Goal: Task Accomplishment & Management: Manage account settings

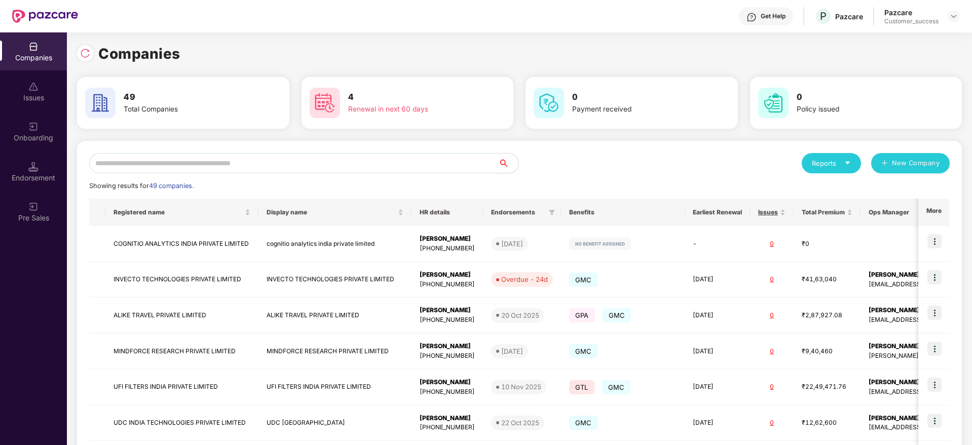
click at [276, 166] on input "text" at bounding box center [293, 163] width 409 height 20
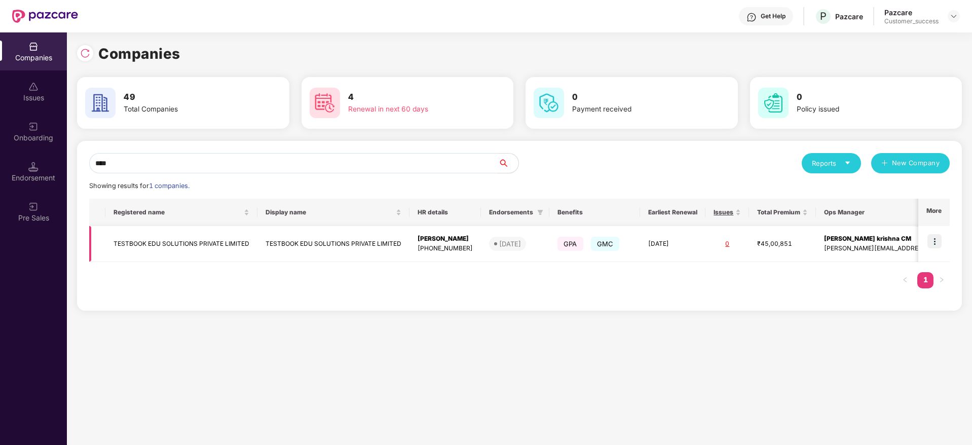
type input "****"
click at [937, 240] on img at bounding box center [935, 241] width 14 height 14
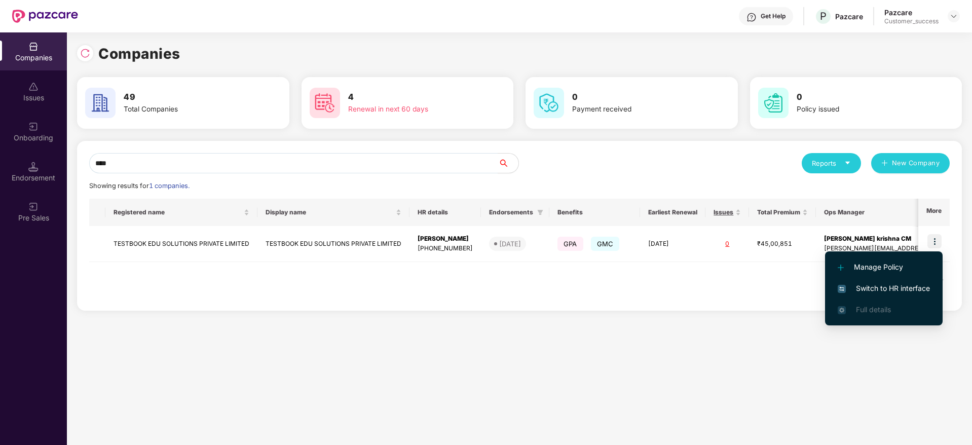
click at [885, 288] on span "Switch to HR interface" at bounding box center [884, 288] width 92 height 11
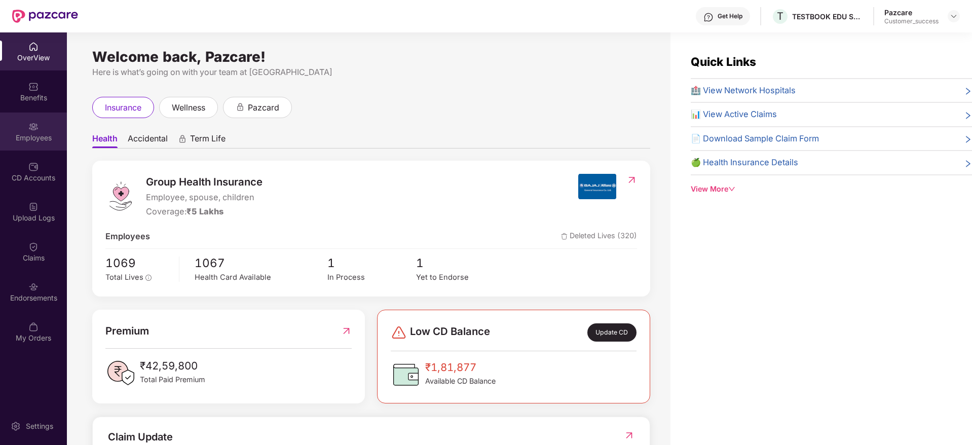
click at [37, 127] on img at bounding box center [33, 127] width 10 height 10
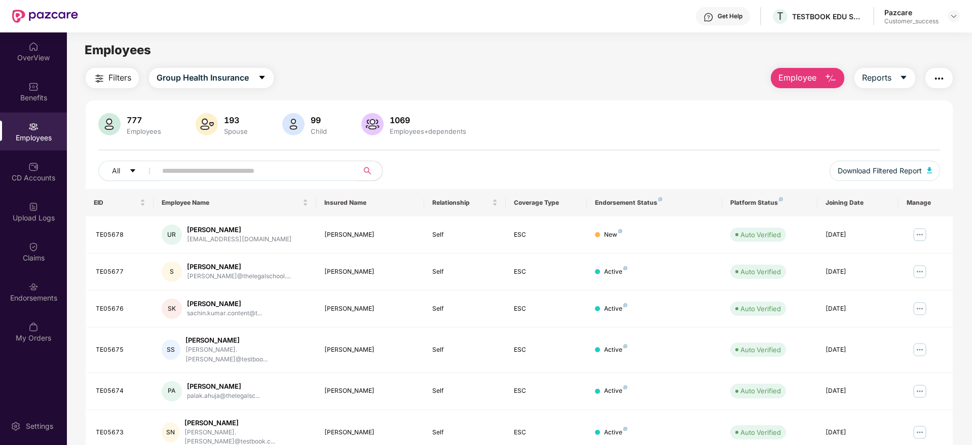
click at [104, 73] on img "button" at bounding box center [99, 78] width 12 height 12
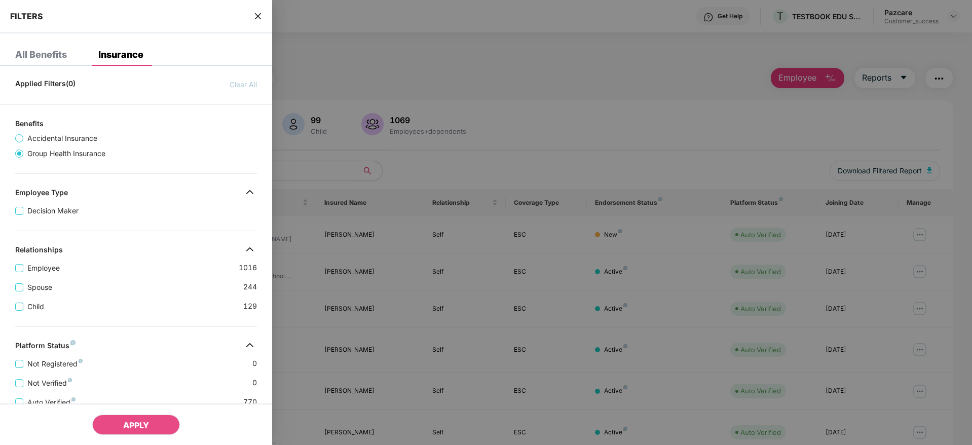
click at [189, 284] on div "Spouse 244" at bounding box center [136, 283] width 242 height 19
click at [255, 16] on icon "close" at bounding box center [258, 16] width 8 height 8
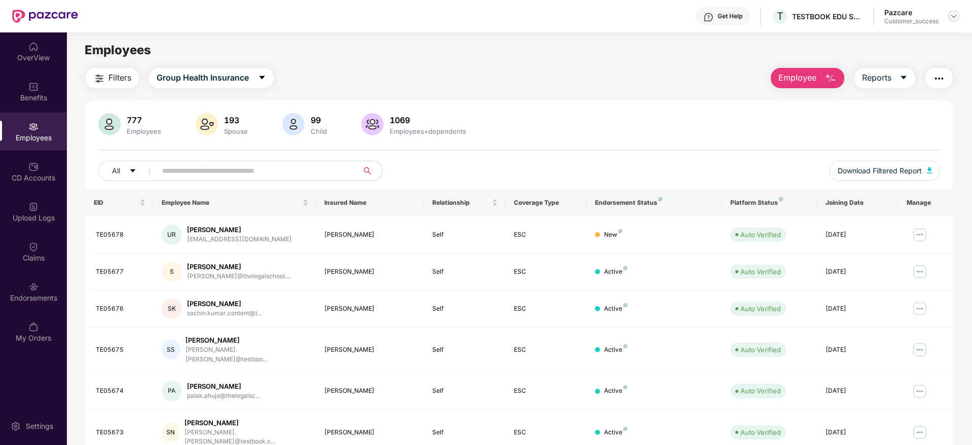
click at [949, 14] on div at bounding box center [954, 16] width 12 height 12
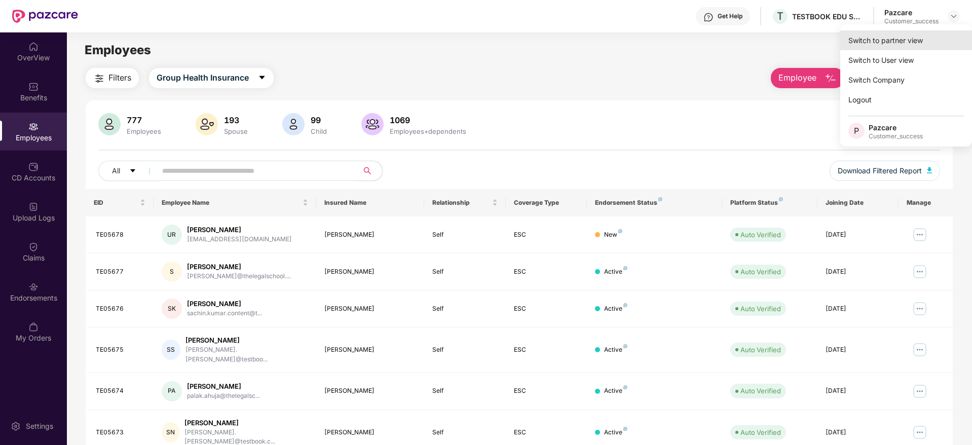
click at [875, 49] on div "Switch to partner view" at bounding box center [906, 40] width 132 height 20
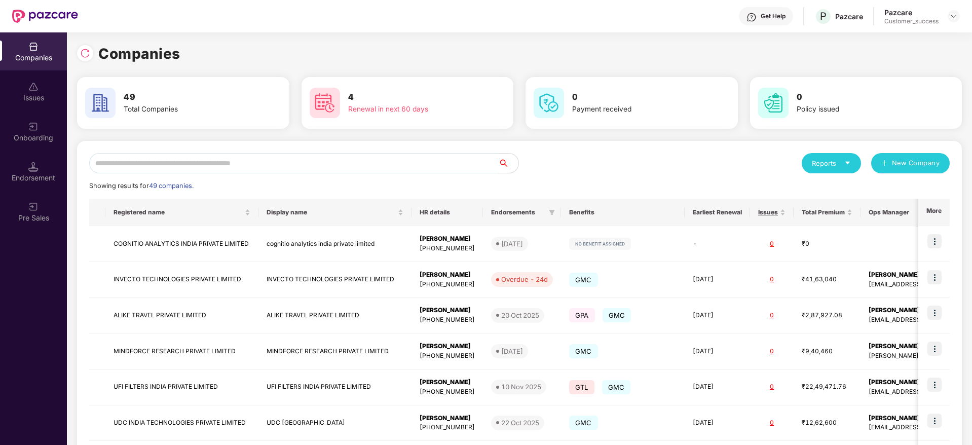
click at [201, 168] on input "text" at bounding box center [293, 163] width 409 height 20
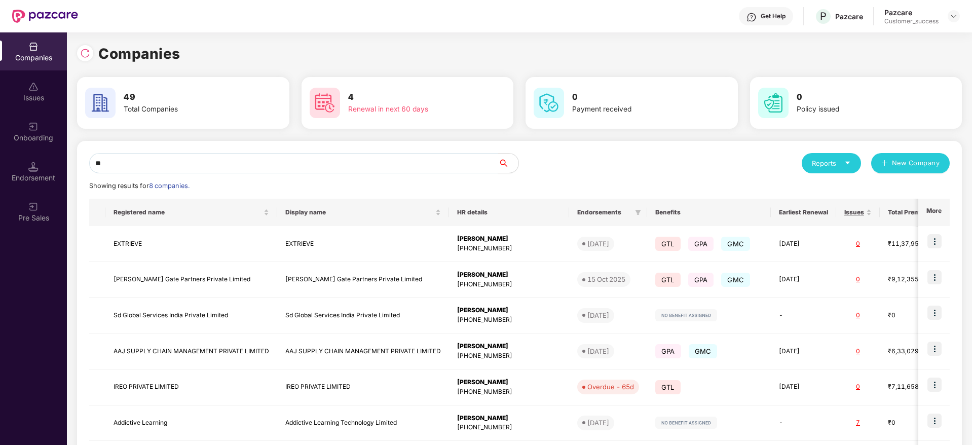
type input "*"
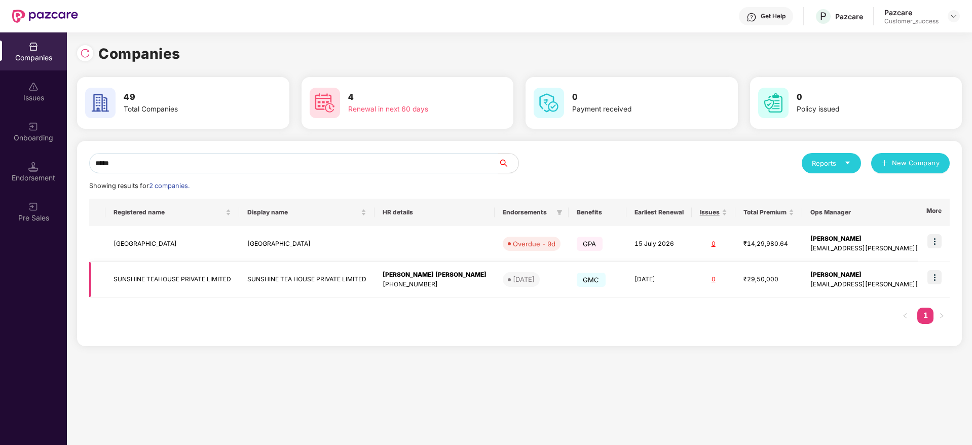
type input "*****"
click at [940, 280] on img at bounding box center [935, 277] width 14 height 14
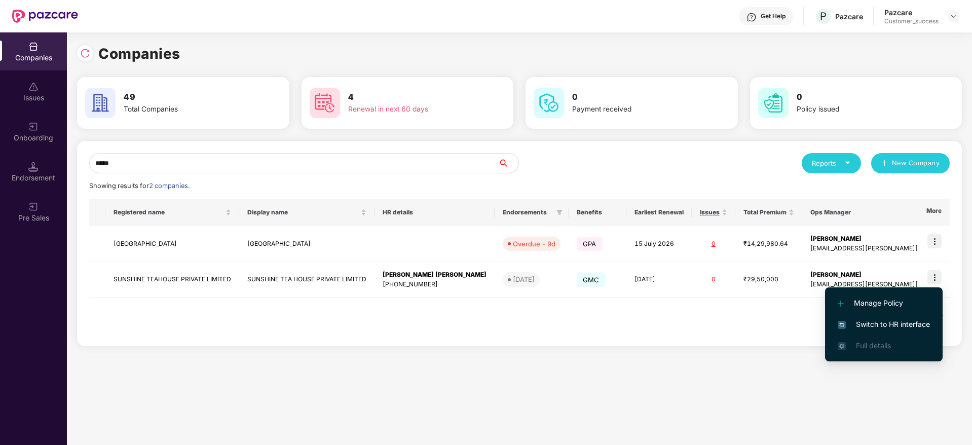
click at [880, 317] on li "Switch to HR interface" at bounding box center [884, 324] width 118 height 21
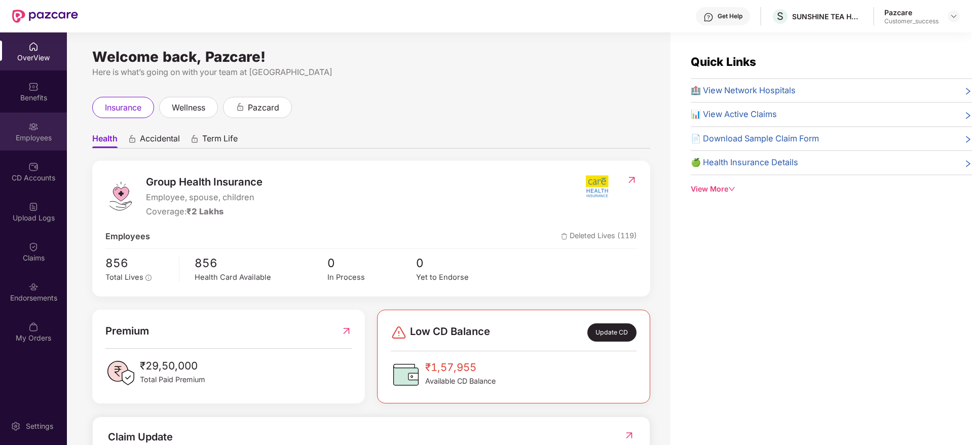
click at [50, 134] on div "Employees" at bounding box center [33, 138] width 67 height 10
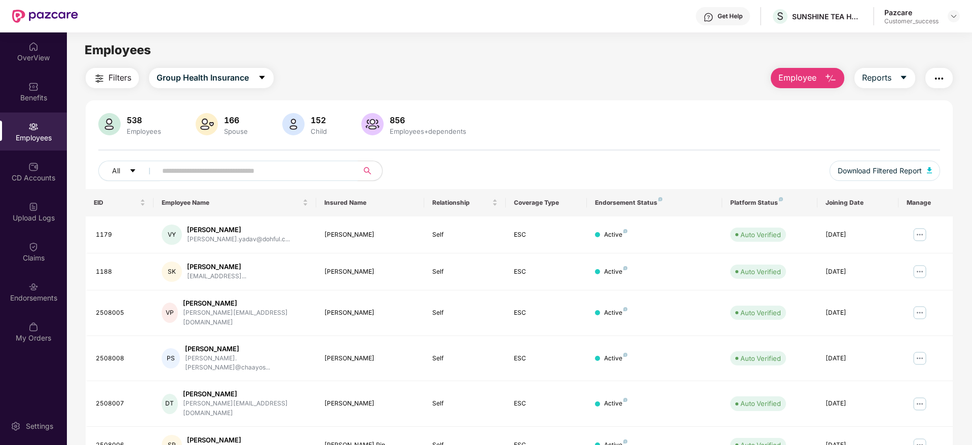
click at [209, 172] on input "text" at bounding box center [253, 170] width 182 height 15
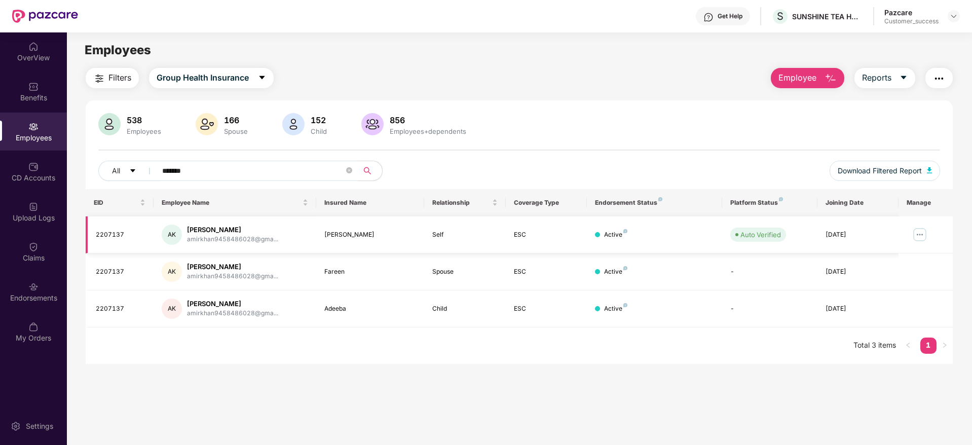
type input "*******"
click at [920, 230] on img at bounding box center [920, 235] width 16 height 16
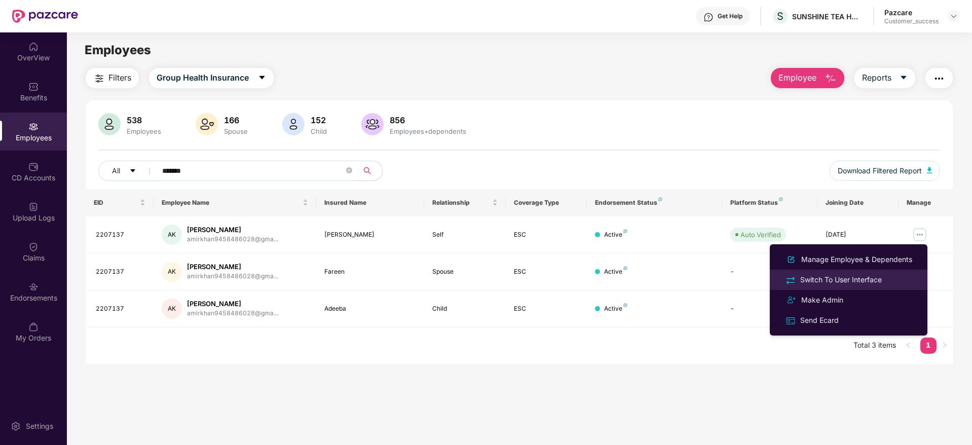
click at [828, 284] on div "Switch To User Interface" at bounding box center [841, 279] width 86 height 11
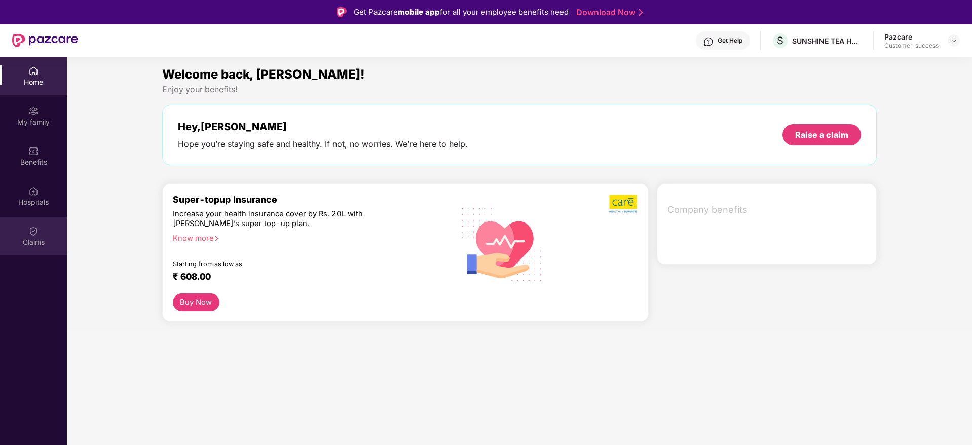
click at [38, 238] on div "Claims" at bounding box center [33, 242] width 67 height 10
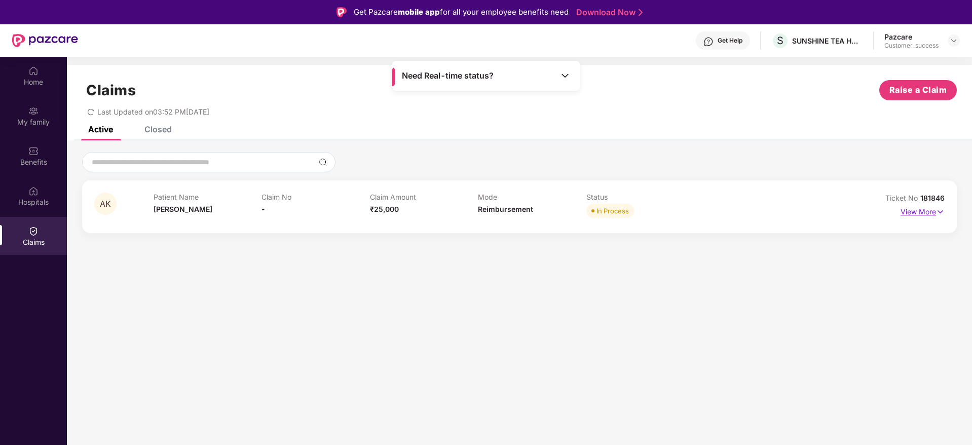
click at [941, 214] on img at bounding box center [940, 211] width 9 height 11
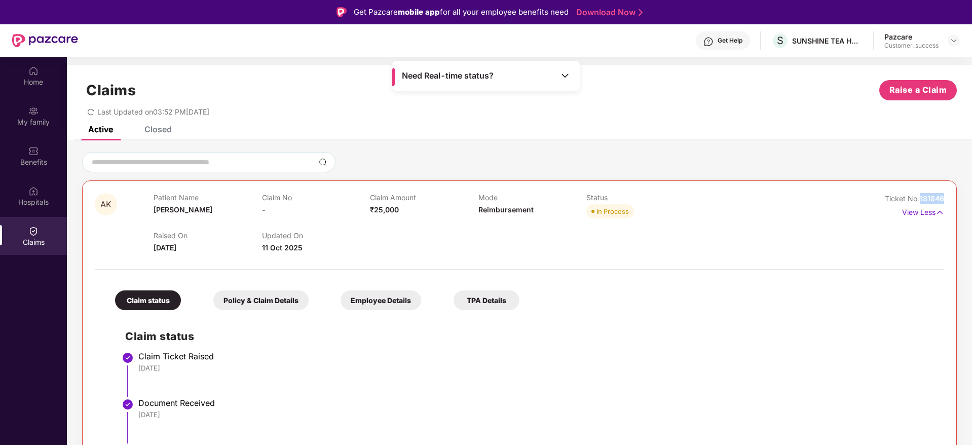
drag, startPoint x: 944, startPoint y: 200, endPoint x: 919, endPoint y: 200, distance: 25.3
click at [919, 200] on div "AK Patient Name [PERSON_NAME] Claim No - Claim Amount ₹25,000 Mode Reimbursemen…" at bounding box center [519, 397] width 875 height 435
copy span "181846"
click at [684, 126] on div "Active Closed" at bounding box center [519, 133] width 905 height 14
click at [954, 38] on img at bounding box center [954, 40] width 8 height 8
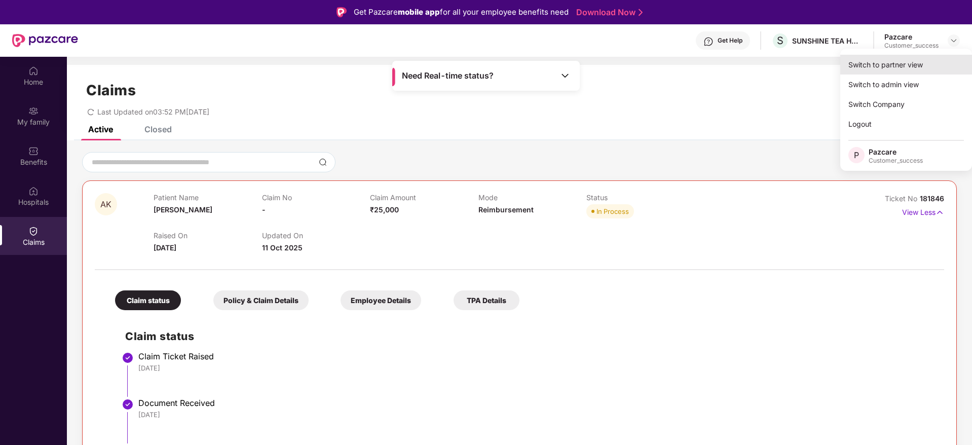
click at [884, 66] on div "Switch to partner view" at bounding box center [906, 65] width 132 height 20
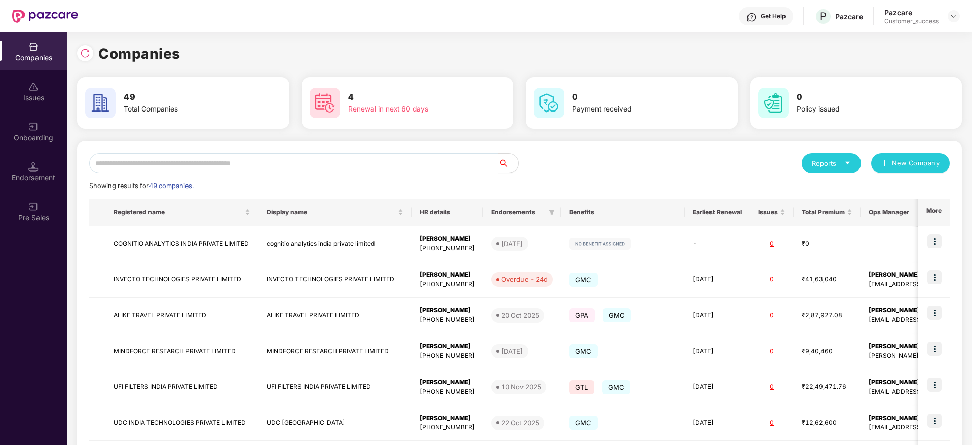
click at [244, 168] on input "text" at bounding box center [293, 163] width 409 height 20
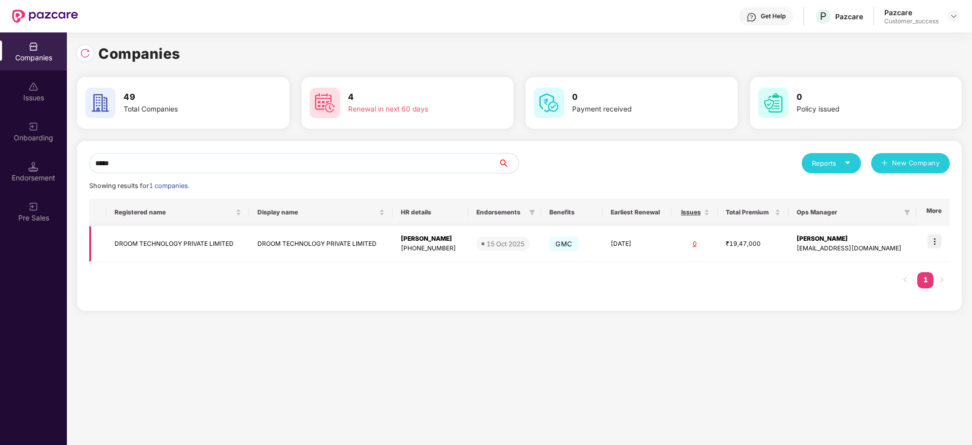
type input "*****"
click at [939, 242] on img at bounding box center [935, 241] width 14 height 14
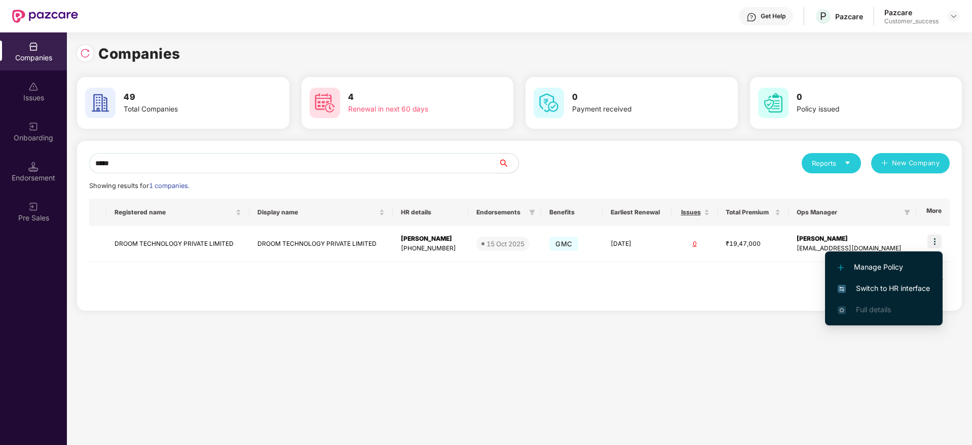
click at [873, 290] on span "Switch to HR interface" at bounding box center [884, 288] width 92 height 11
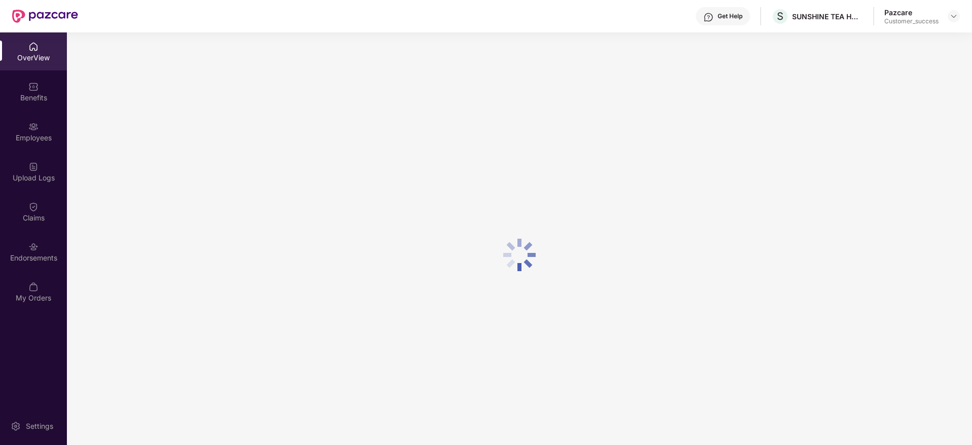
click at [38, 136] on div "Employees" at bounding box center [33, 138] width 67 height 10
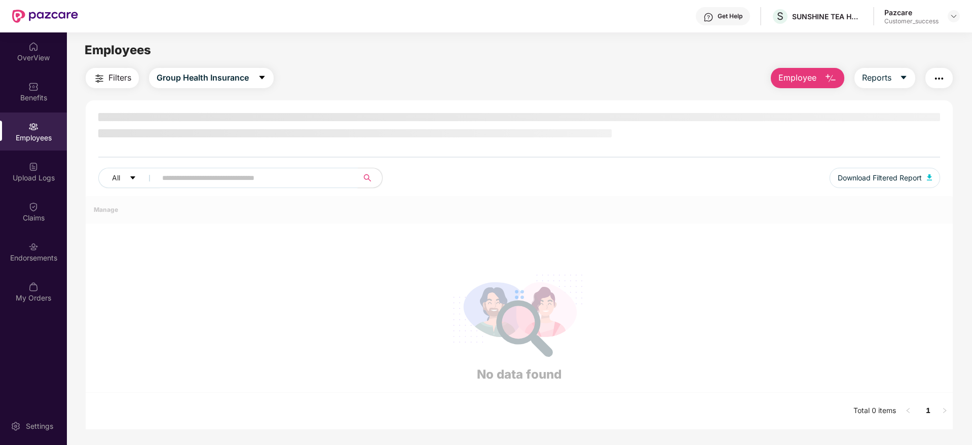
click at [211, 170] on input "text" at bounding box center [253, 177] width 182 height 15
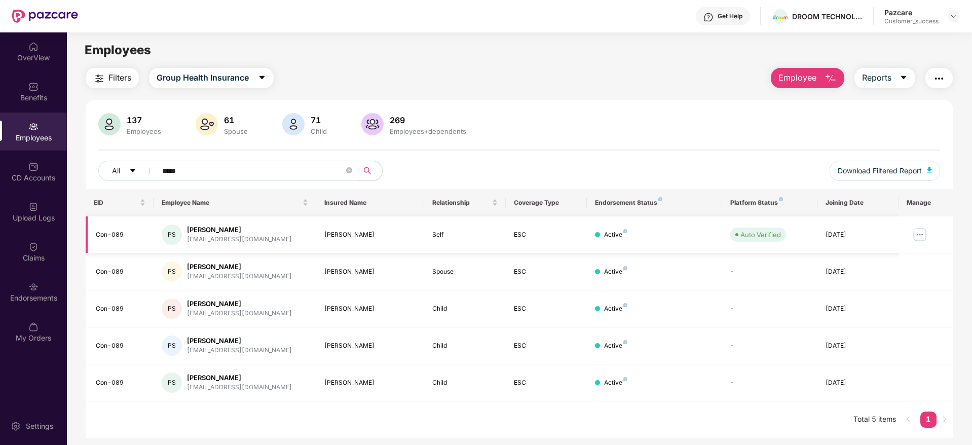
type input "*****"
click at [916, 233] on img at bounding box center [920, 235] width 16 height 16
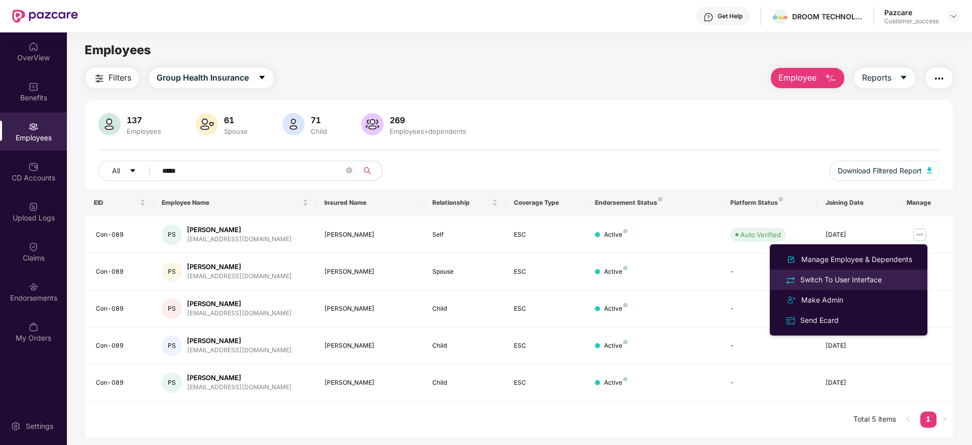
click at [848, 277] on div "Switch To User Interface" at bounding box center [841, 279] width 86 height 11
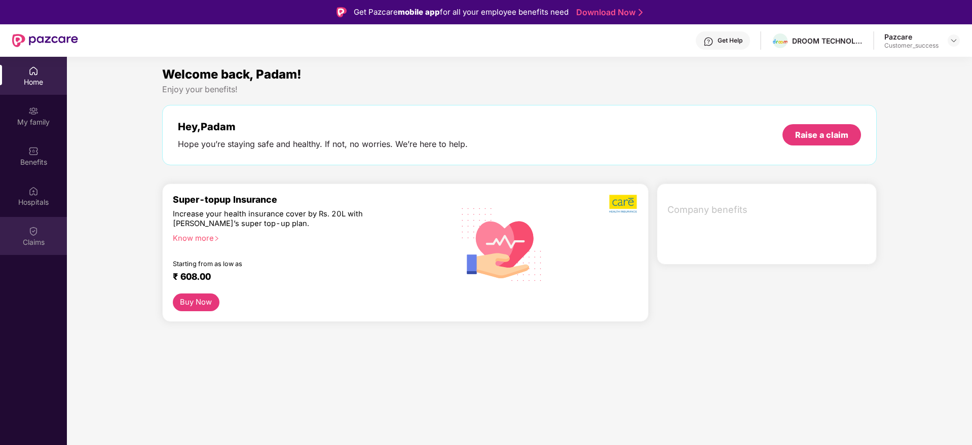
click at [34, 231] on img at bounding box center [33, 231] width 10 height 10
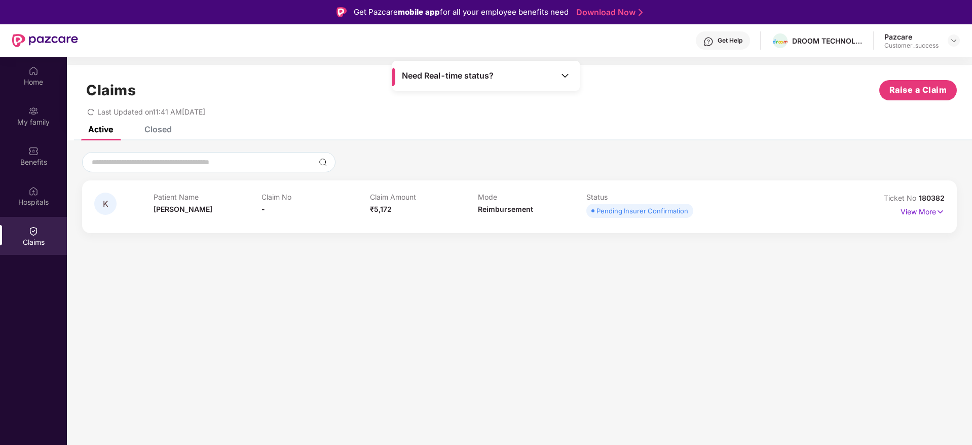
click at [156, 131] on div "Closed" at bounding box center [157, 129] width 27 height 10
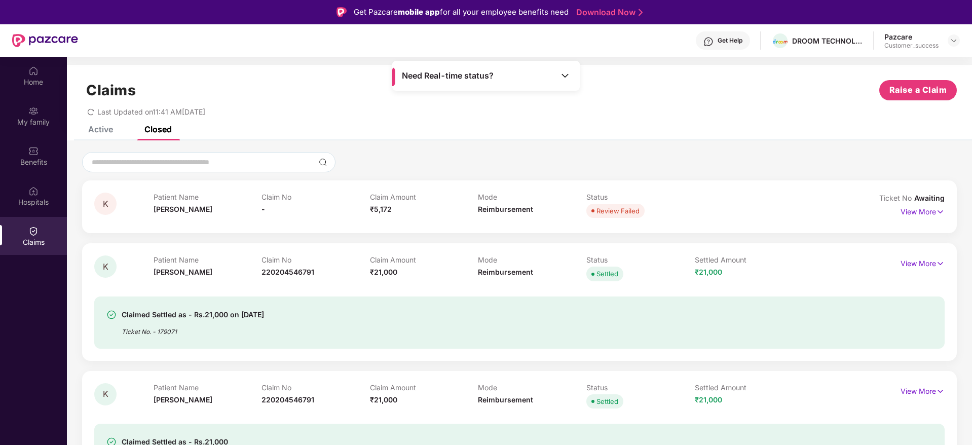
click at [99, 137] on div "Active" at bounding box center [93, 129] width 40 height 22
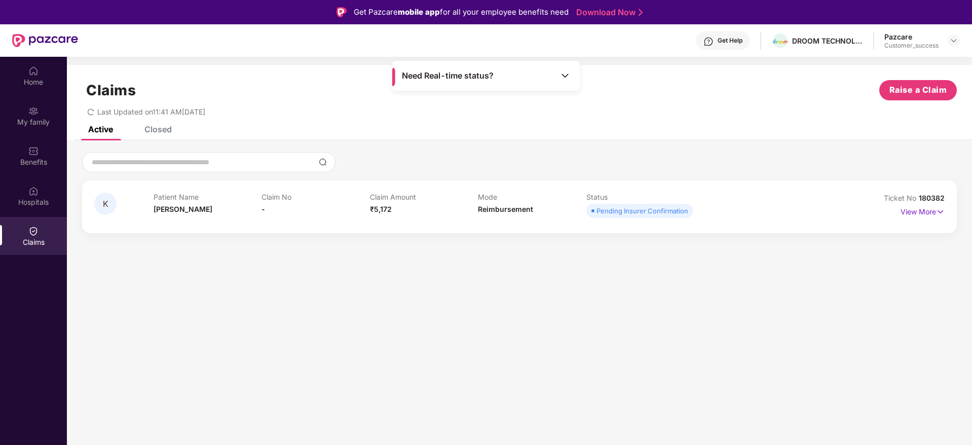
click at [164, 138] on div "Closed" at bounding box center [150, 129] width 43 height 22
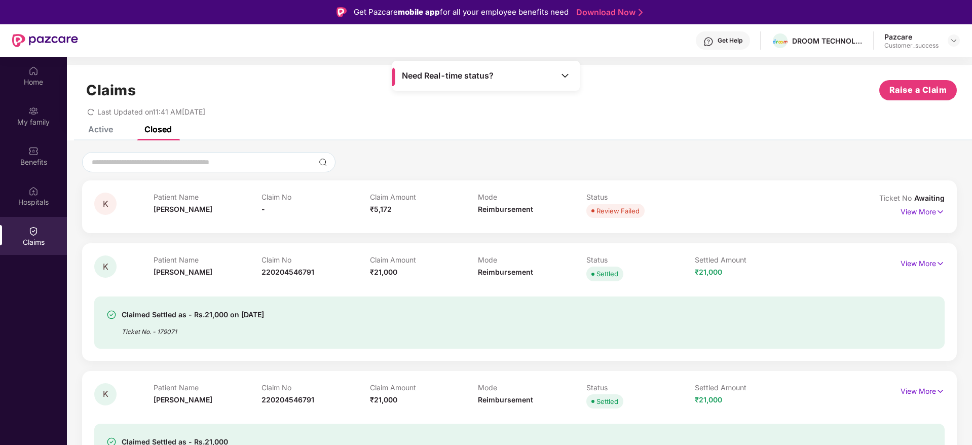
click at [107, 130] on div "Active" at bounding box center [100, 129] width 25 height 10
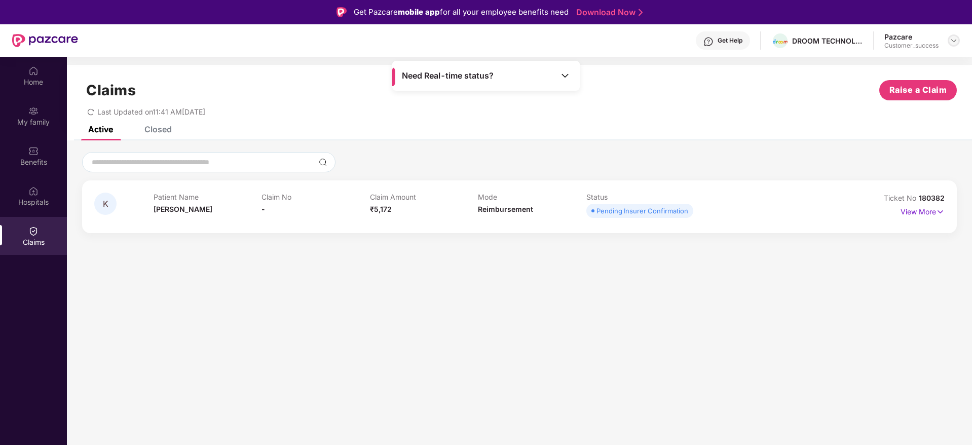
click at [951, 41] on img at bounding box center [954, 40] width 8 height 8
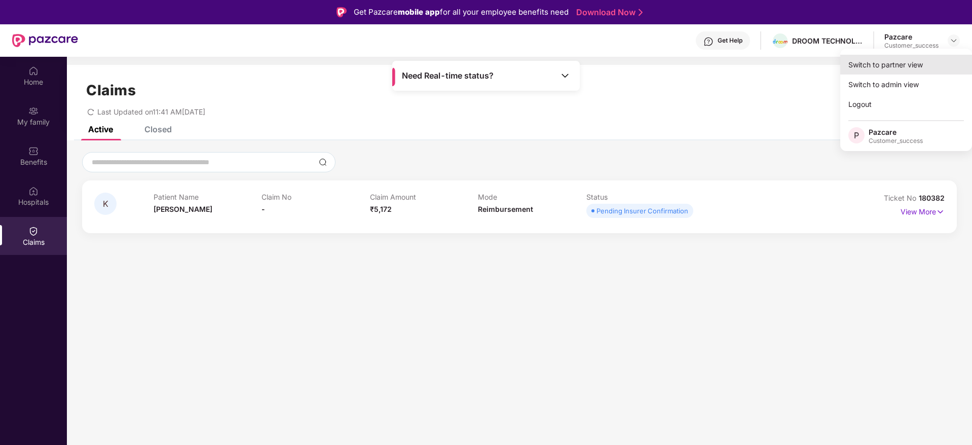
click at [896, 59] on div "Switch to partner view" at bounding box center [906, 65] width 132 height 20
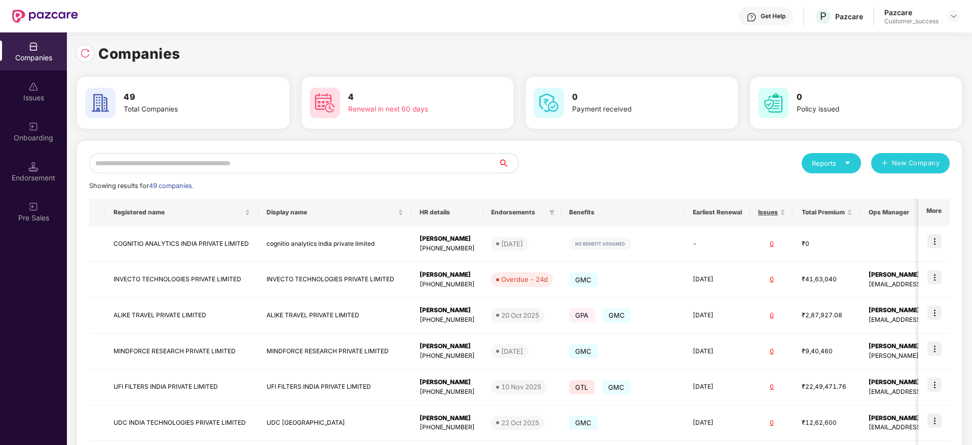
click at [183, 159] on input "text" at bounding box center [293, 163] width 409 height 20
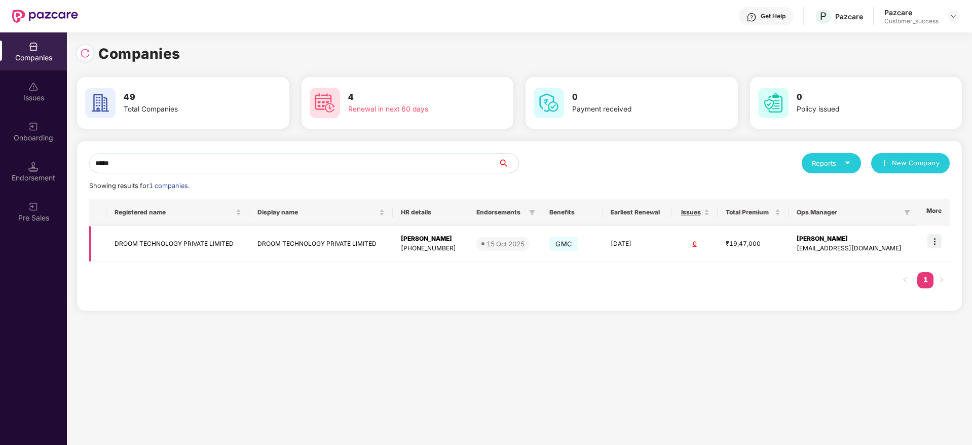
type input "*****"
click at [936, 242] on img at bounding box center [935, 241] width 14 height 14
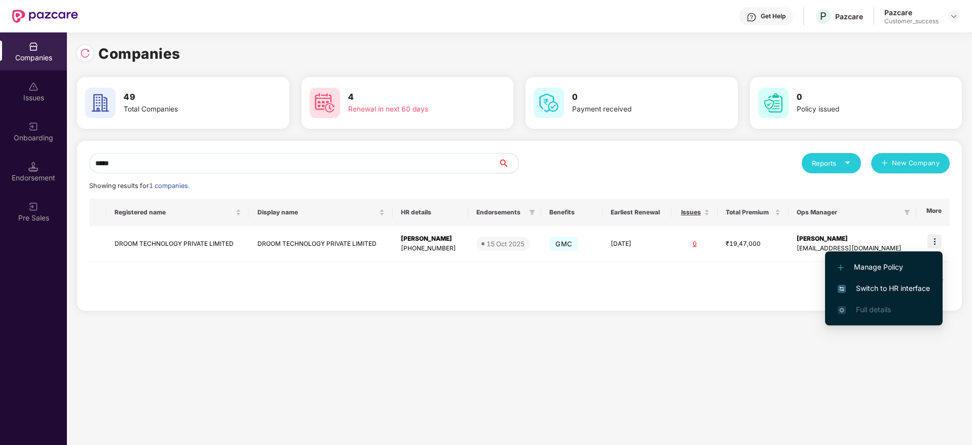
click at [877, 290] on span "Switch to HR interface" at bounding box center [884, 288] width 92 height 11
